Goal: Task Accomplishment & Management: Use online tool/utility

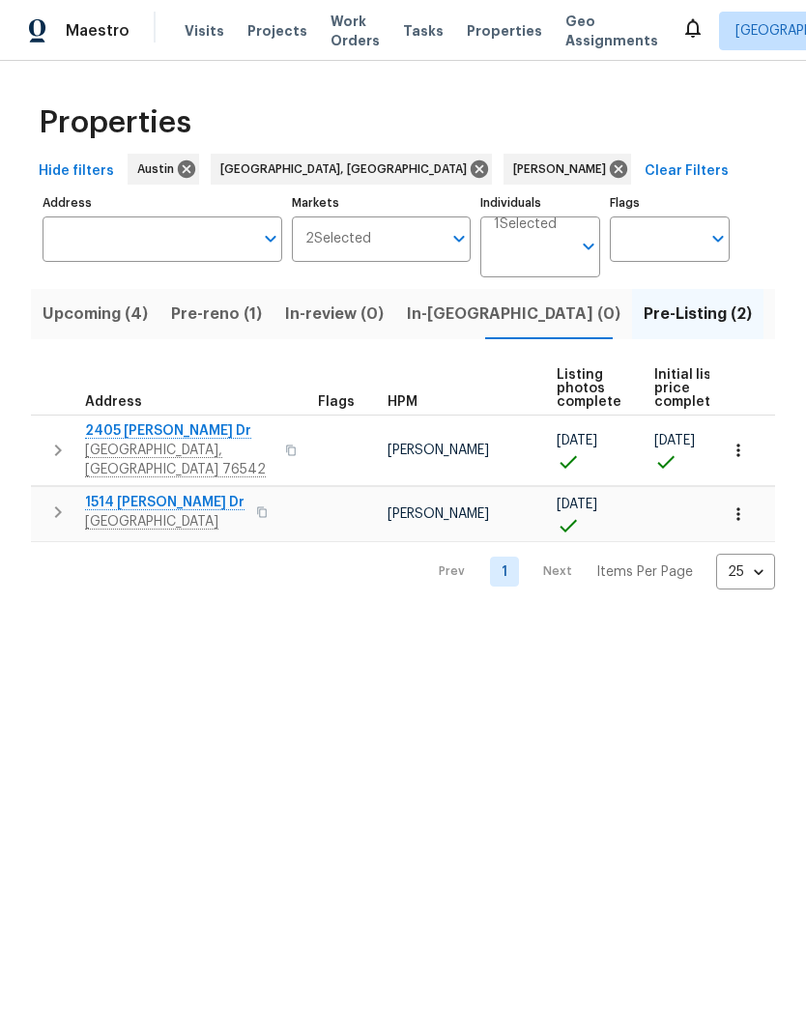
click at [147, 496] on span "1514 [PERSON_NAME] Dr" at bounding box center [164, 502] width 159 height 19
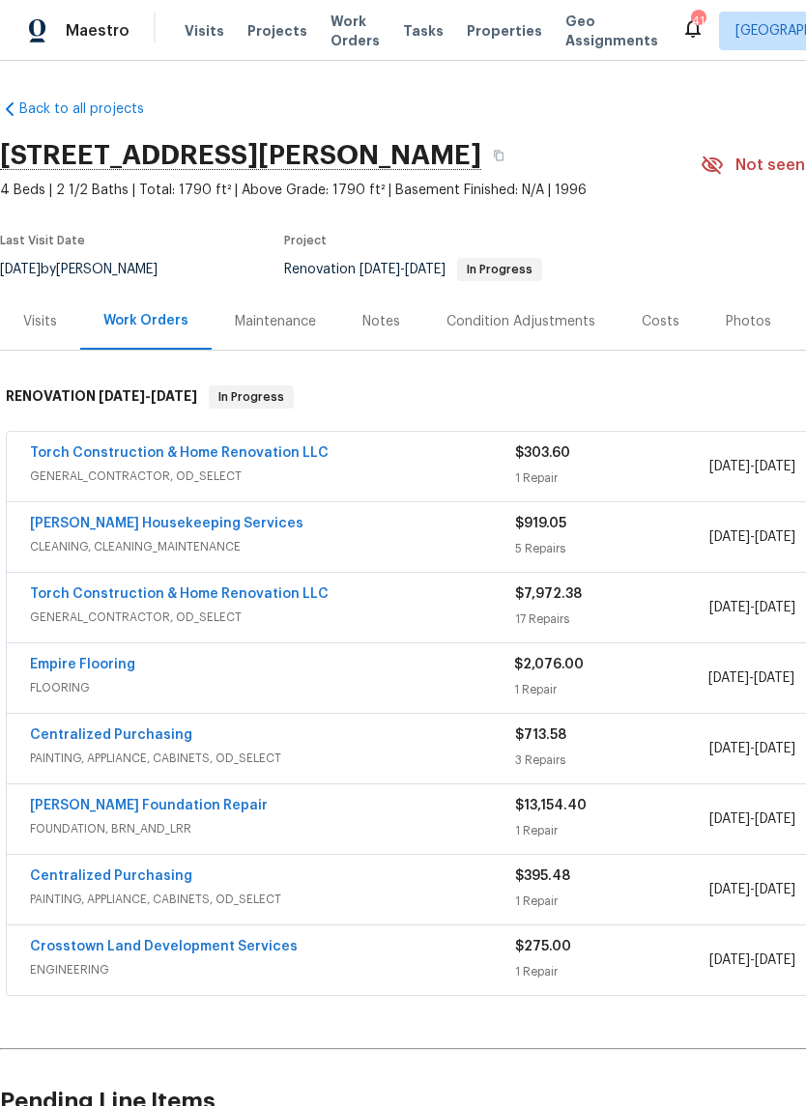
click at [745, 328] on div "Photos" at bounding box center [747, 321] width 45 height 19
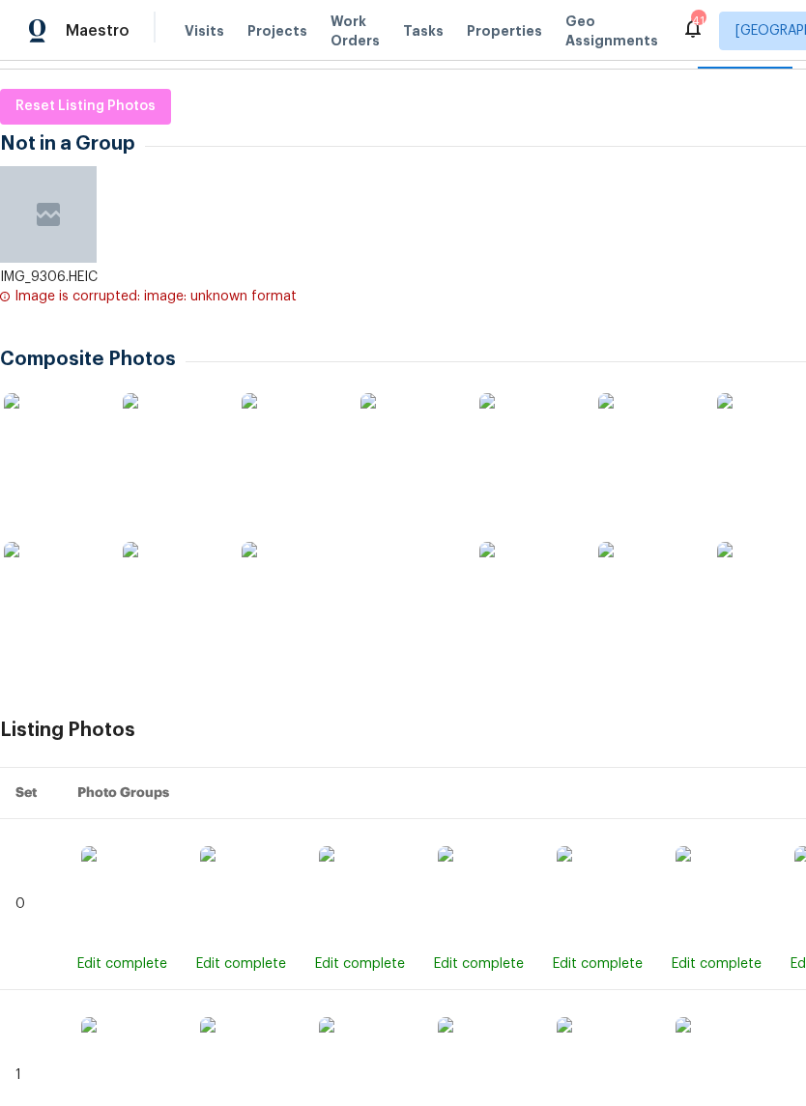
scroll to position [282, 0]
click at [142, 103] on span "Reset Listing Photos" at bounding box center [85, 106] width 140 height 24
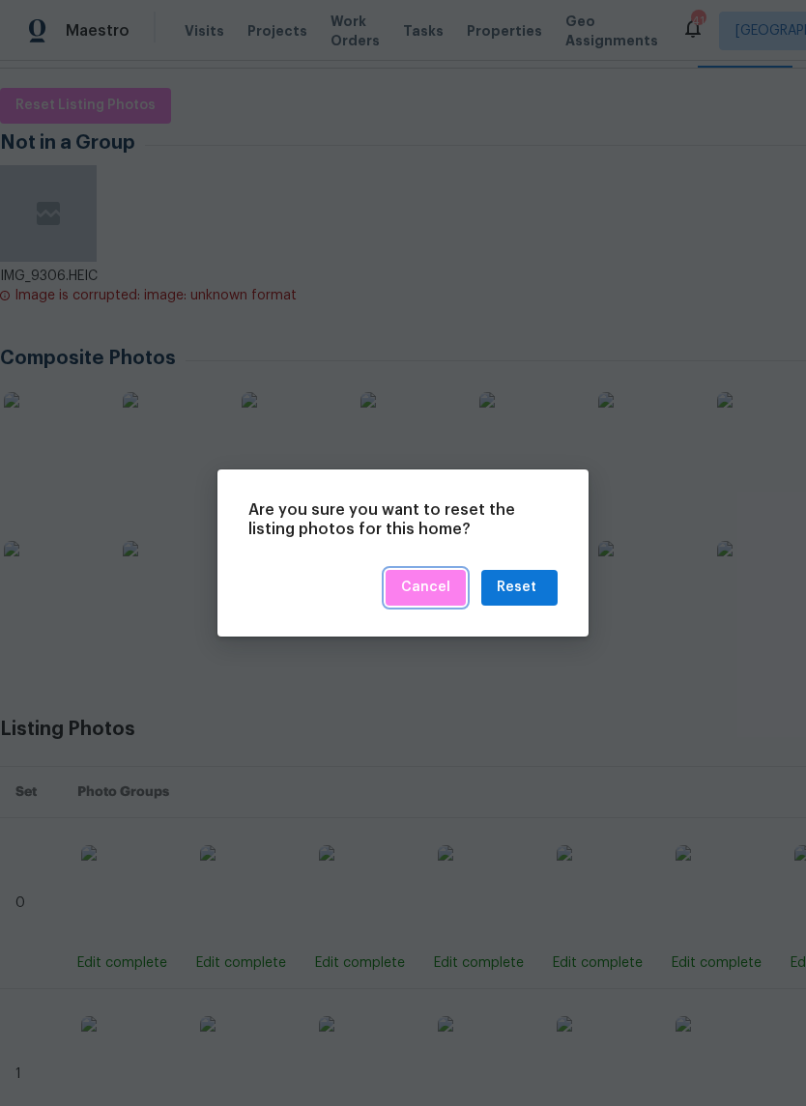
click at [428, 586] on span "Cancel" at bounding box center [425, 588] width 49 height 24
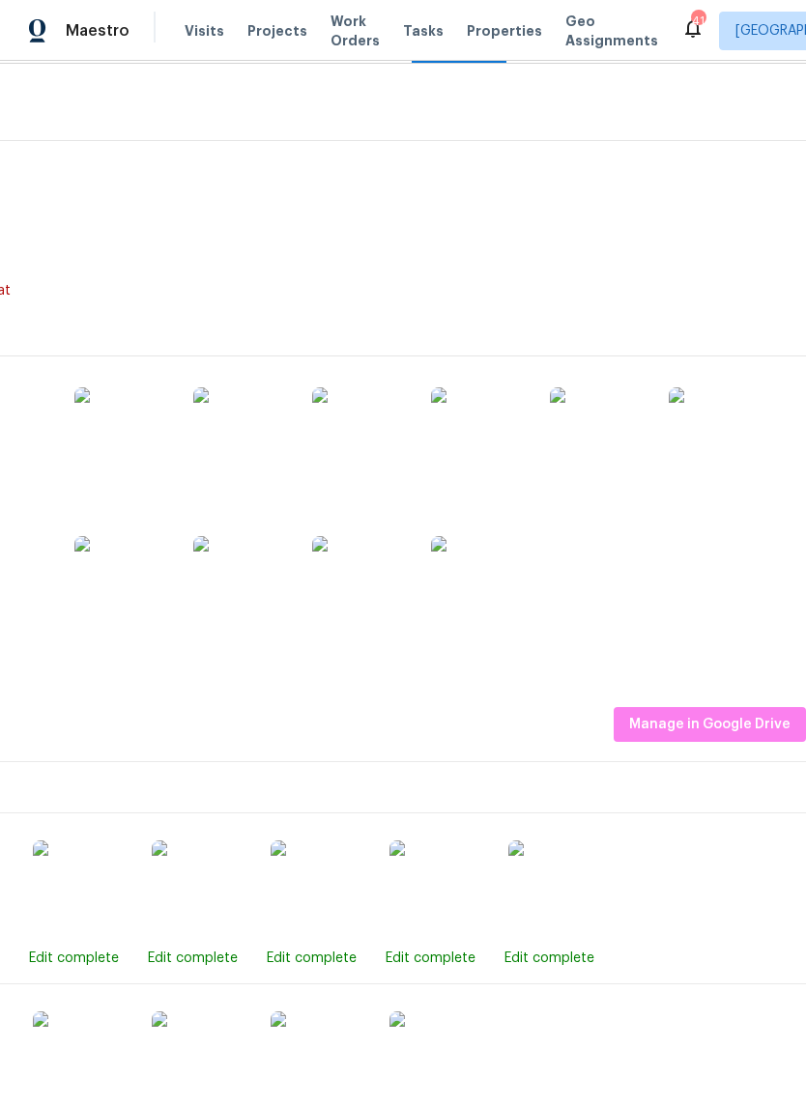
scroll to position [287, 286]
click at [742, 727] on span "Manage in Google Drive" at bounding box center [709, 725] width 161 height 24
